Goal: Information Seeking & Learning: Learn about a topic

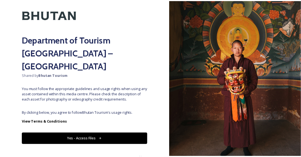
scroll to position [23, 0]
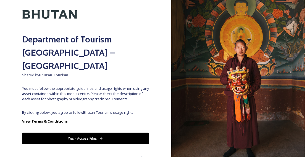
click at [97, 133] on button "Yes - Access Files" at bounding box center [85, 138] width 127 height 11
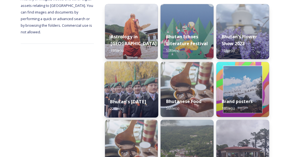
scroll to position [83, 0]
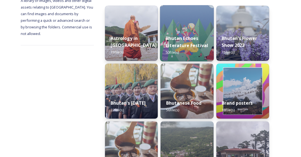
click at [195, 39] on strong "Bhutan Echoes Literature Festival" at bounding box center [187, 41] width 42 height 13
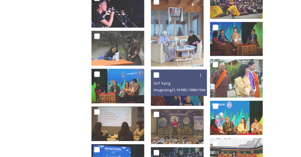
scroll to position [248, 0]
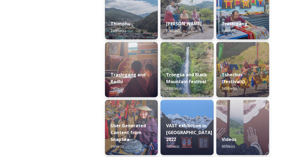
scroll to position [690, 0]
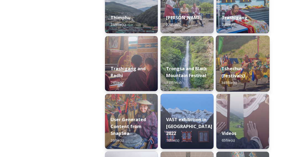
click at [246, 60] on div "Tshechus (Festivals) 345 file(s)" at bounding box center [243, 76] width 54 height 32
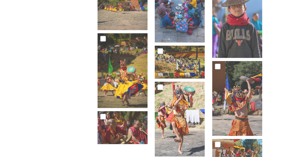
scroll to position [845, 0]
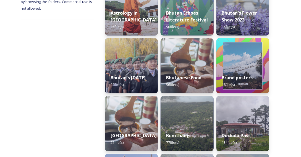
scroll to position [110, 0]
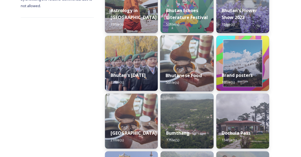
click at [184, 64] on img at bounding box center [187, 63] width 54 height 56
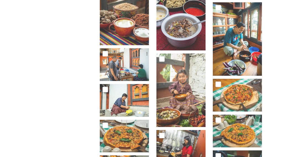
scroll to position [469, 0]
